Goal: Obtain resource: Obtain resource

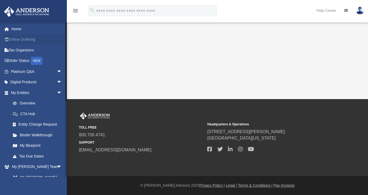
click at [19, 39] on link "Online Ordering" at bounding box center [37, 39] width 66 height 11
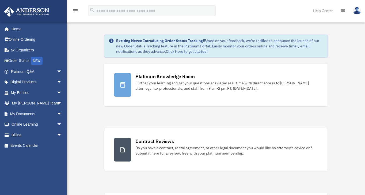
scroll to position [135, 0]
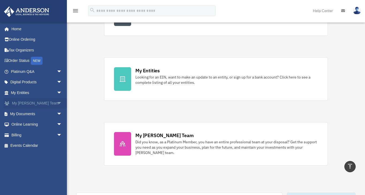
click at [37, 105] on link "My [PERSON_NAME] Team arrow_drop_down" at bounding box center [37, 103] width 66 height 11
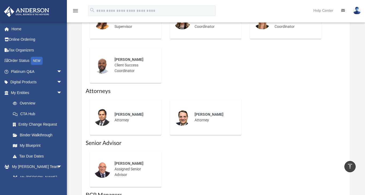
scroll to position [135, 0]
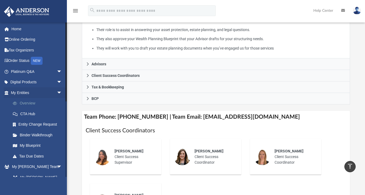
click at [41, 102] on link "Overview" at bounding box center [38, 103] width 63 height 11
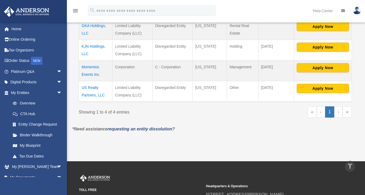
scroll to position [98, 0]
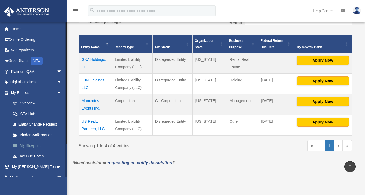
click at [36, 146] on link "My Blueprint" at bounding box center [38, 145] width 63 height 11
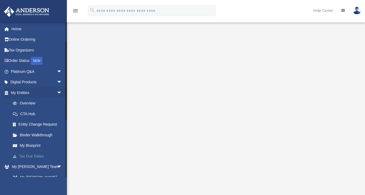
scroll to position [135, 0]
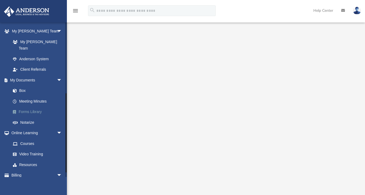
click at [35, 106] on link "Forms Library" at bounding box center [38, 111] width 63 height 11
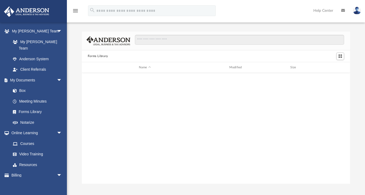
scroll to position [271, 0]
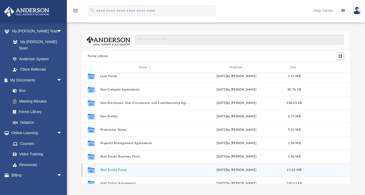
click at [135, 172] on div "Collaborated Folder Real Estate Forms [DATE] by [PERSON_NAME] 15.26 MB" at bounding box center [216, 169] width 268 height 13
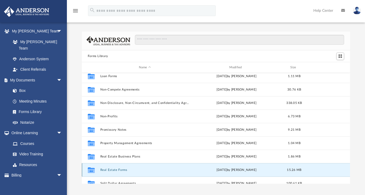
click at [135, 172] on div "Collaborated Folder Real Estate Forms [DATE] by [PERSON_NAME] 15.26 MB" at bounding box center [216, 169] width 268 height 13
click at [125, 168] on button "Real Estate Forms" at bounding box center [144, 169] width 89 height 3
click at [125, 169] on button "Real Estate Forms" at bounding box center [144, 169] width 89 height 3
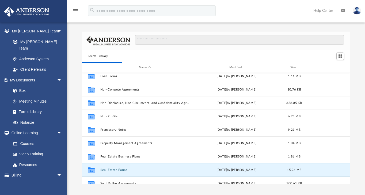
scroll to position [290, 0]
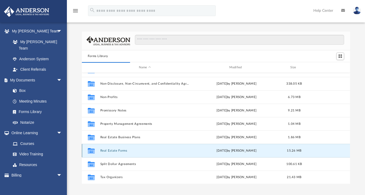
click at [119, 150] on button "Real Estate Forms" at bounding box center [144, 150] width 89 height 3
